Goal: Navigation & Orientation: Understand site structure

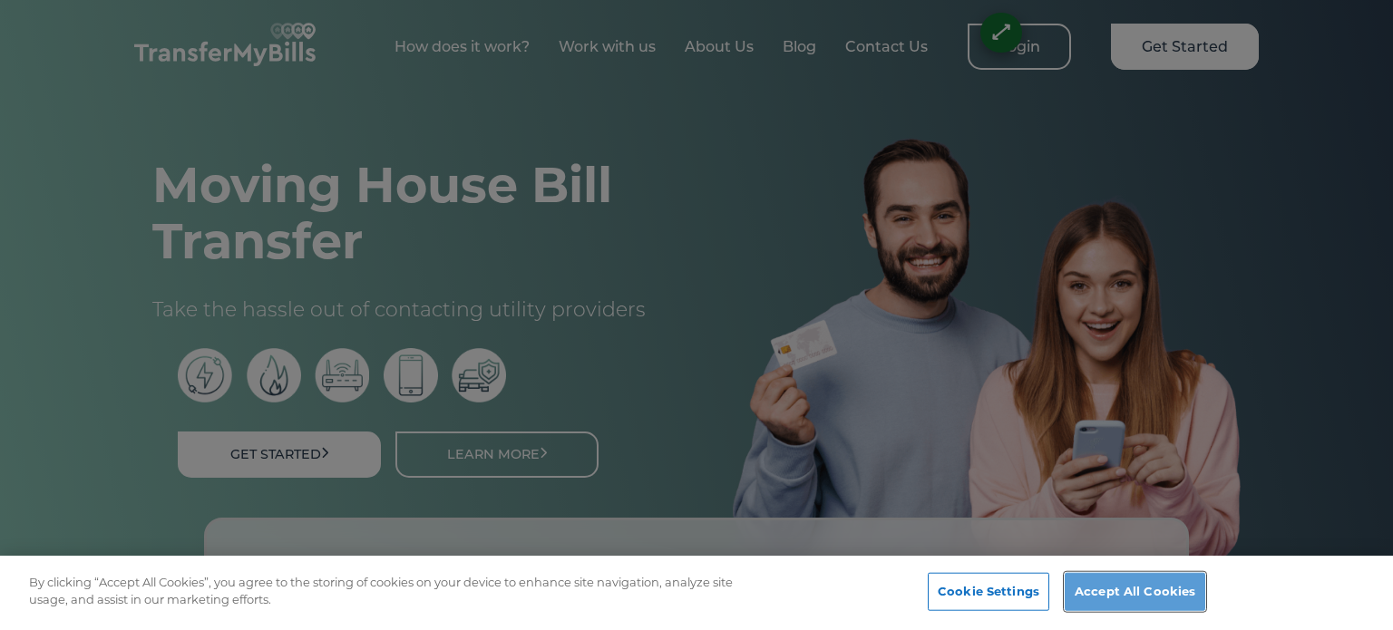
click at [1136, 578] on button "Accept All Cookies" at bounding box center [1134, 592] width 141 height 38
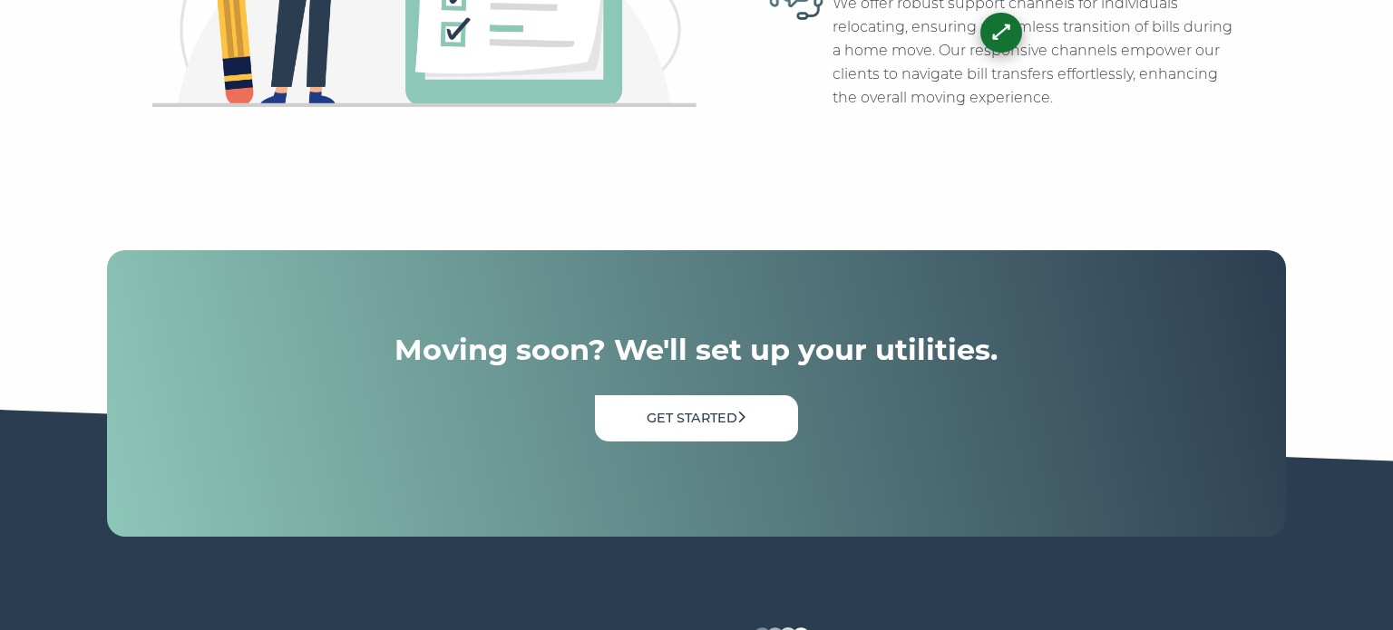
scroll to position [6444, 0]
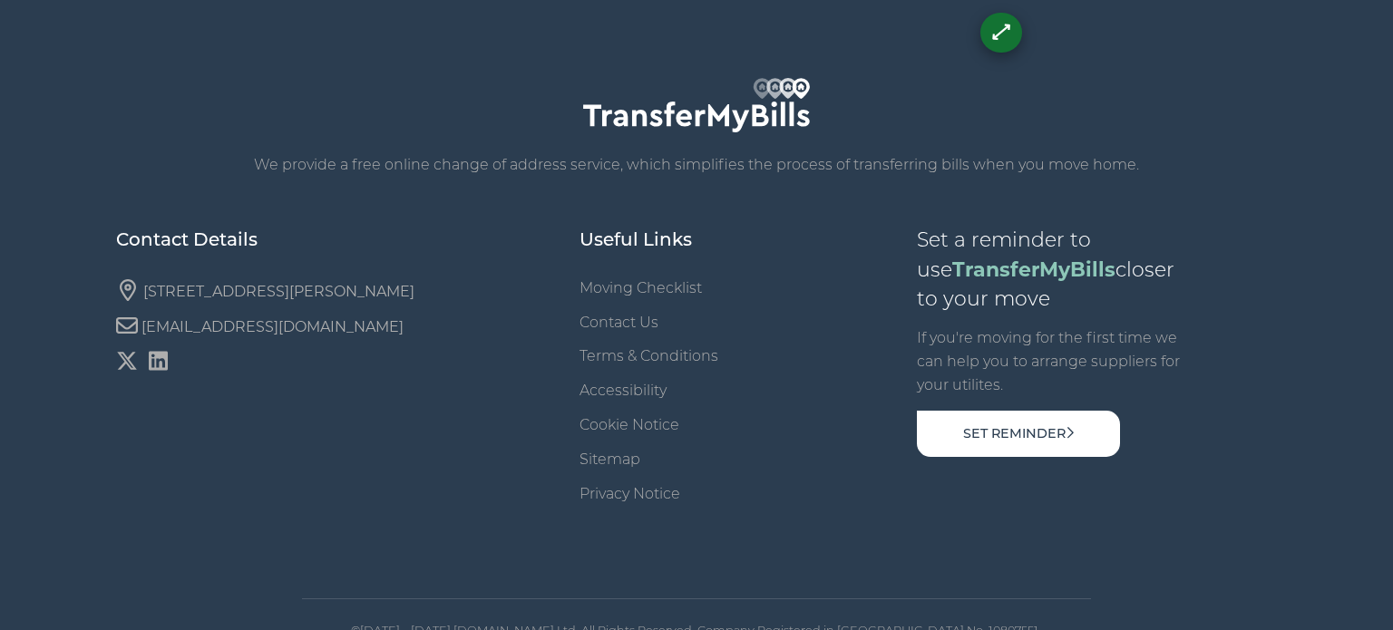
click at [366, 153] on p "We provide a free online change of address service, which simplifies the proces…" at bounding box center [696, 165] width 1161 height 24
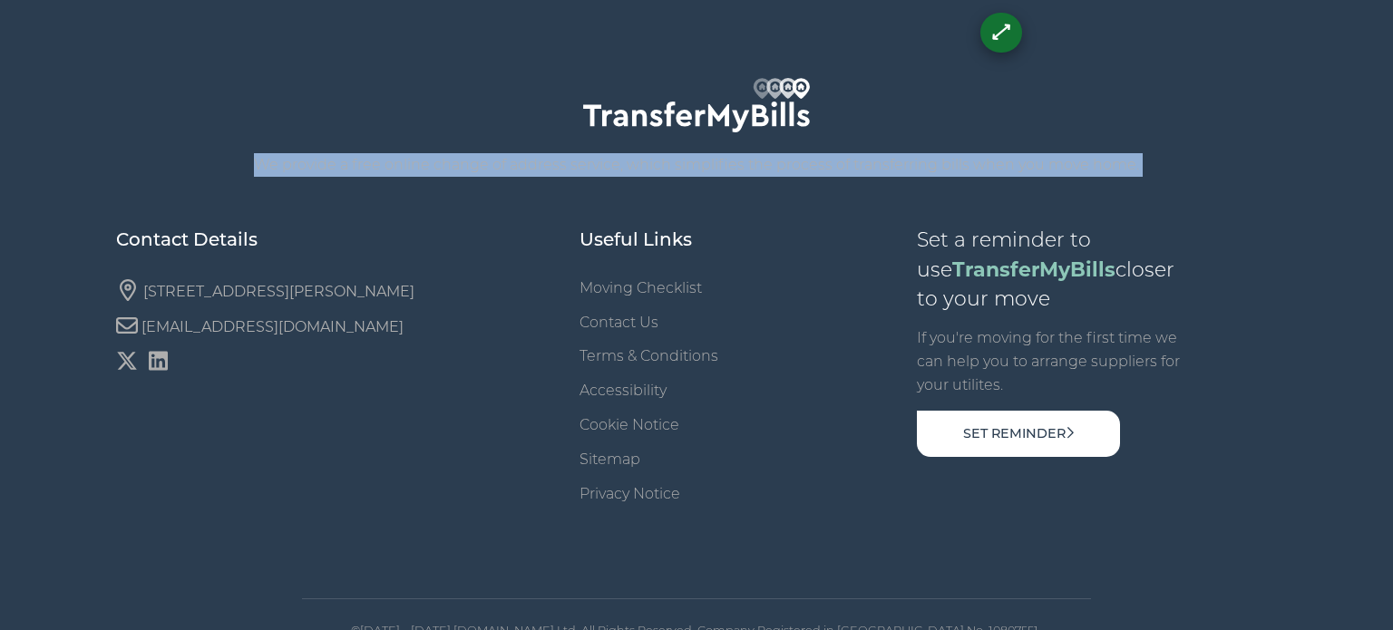
click at [402, 167] on div "We provide a free online change of address service, which simplifies the proces…" at bounding box center [696, 360] width 1161 height 636
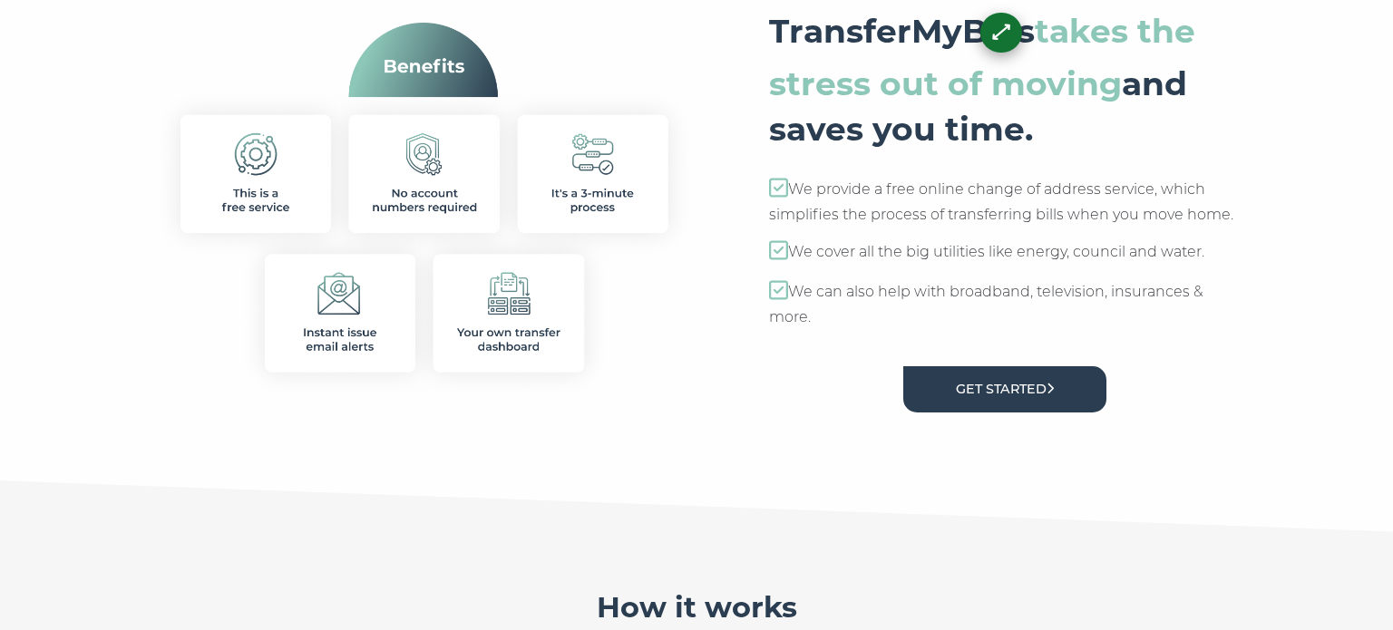
scroll to position [0, 0]
